Goal: Information Seeking & Learning: Learn about a topic

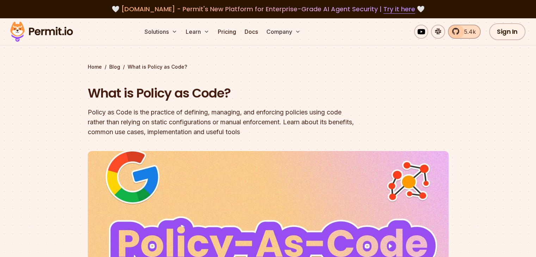
click at [406, 128] on header "What is Policy as Code? Policy as Code is the practice of defining, managing, a…" at bounding box center [268, 239] width 361 height 308
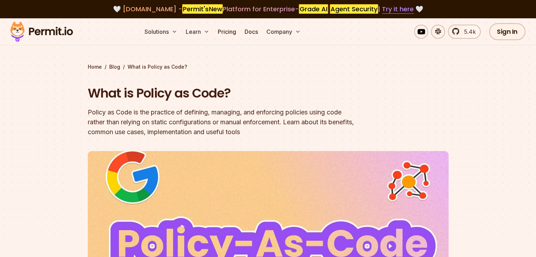
drag, startPoint x: 255, startPoint y: 99, endPoint x: 156, endPoint y: 76, distance: 102.4
click at [255, 99] on h1 "What is Policy as Code?" at bounding box center [223, 94] width 271 height 18
click at [321, 113] on div "Policy as Code is the practice of defining, managing, and enforcing policies us…" at bounding box center [223, 123] width 271 height 30
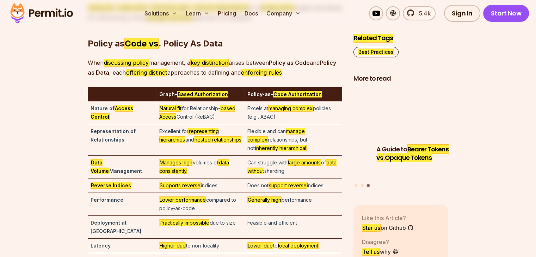
scroll to position [2830, 0]
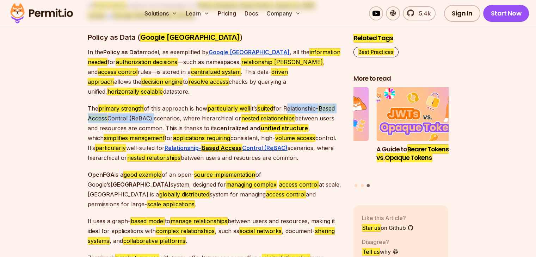
drag, startPoint x: 152, startPoint y: 134, endPoint x: 291, endPoint y: 124, distance: 139.3
click at [291, 124] on span "The primary strength of this approach is how particularly well it’s suited for …" at bounding box center [211, 118] width 247 height 27
copy span "Relationship- Based Access Control (ReBAC)"
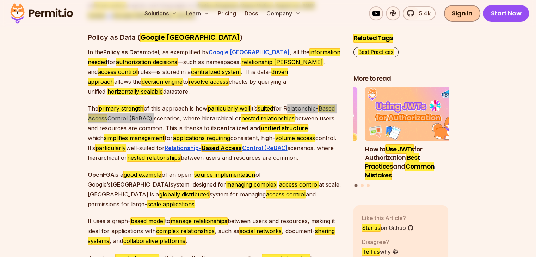
scroll to position [2840, 0]
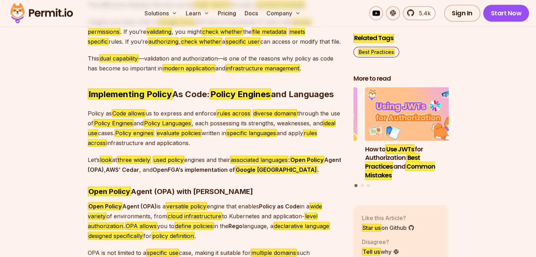
scroll to position [1422, 0]
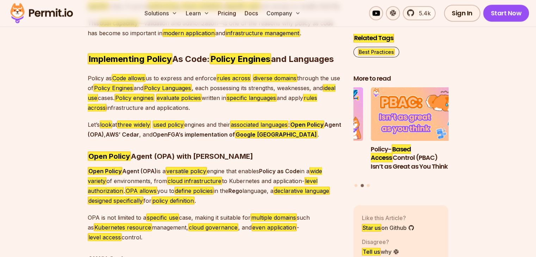
drag, startPoint x: 340, startPoint y: 93, endPoint x: 215, endPoint y: 91, distance: 124.8
click at [215, 65] on span "Implementing Policy As Code: Policy Engines and Languages" at bounding box center [211, 59] width 246 height 11
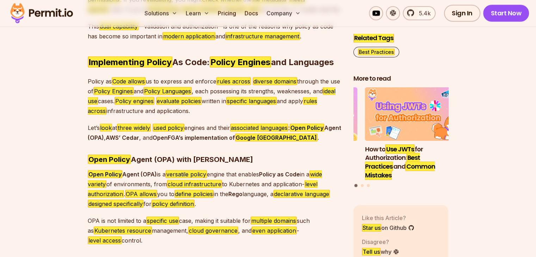
scroll to position [1418, 0]
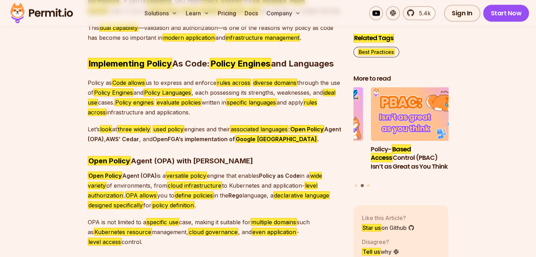
click at [288, 69] on span "and Languages" at bounding box center [302, 64] width 63 height 10
drag, startPoint x: 343, startPoint y: 97, endPoint x: 216, endPoint y: 103, distance: 127.1
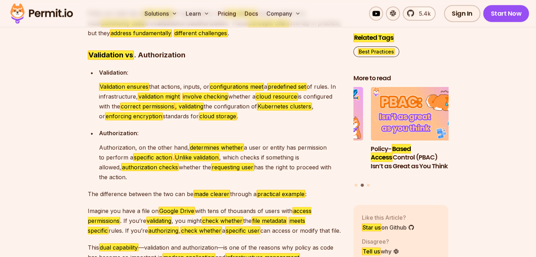
scroll to position [1135, 0]
